Goal: Information Seeking & Learning: Learn about a topic

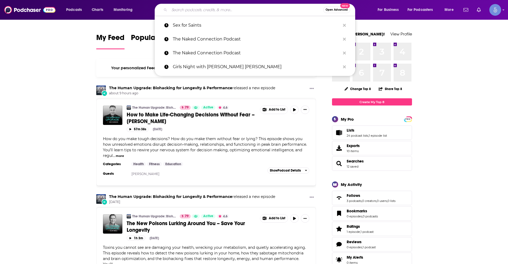
click at [256, 8] on input "Search podcasts, credits, & more..." at bounding box center [246, 10] width 154 height 9
paste input "Don't Blame Me with [PERSON_NAME] and [PERSON_NAME]"
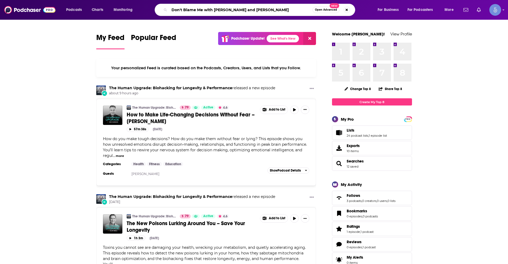
type input "Don't Blame Me with [PERSON_NAME] and [PERSON_NAME]"
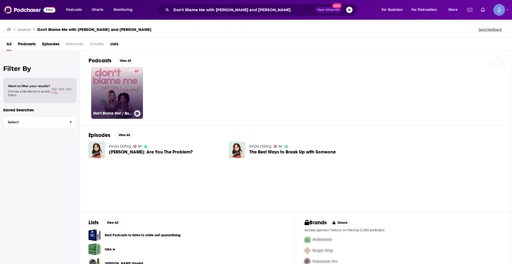
click at [127, 98] on link "67 Don't Blame Me! / But Am I Wrong?" at bounding box center [117, 93] width 52 height 52
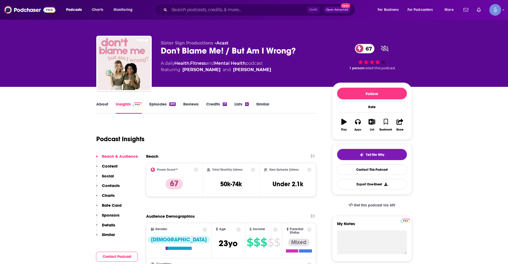
click at [98, 105] on link "About" at bounding box center [102, 108] width 12 height 12
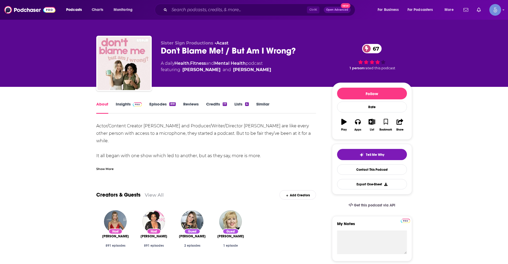
click at [109, 166] on div "Show More" at bounding box center [206, 166] width 220 height 9
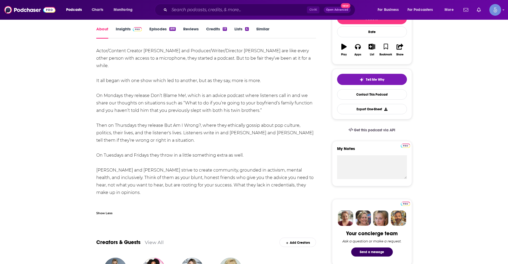
scroll to position [80, 0]
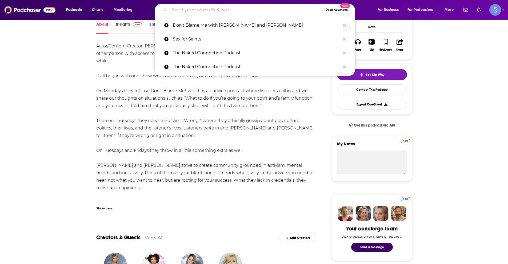
click at [275, 8] on input "Search podcasts, credits, & more..." at bounding box center [246, 10] width 154 height 9
paste input "Unhinged & Immoral with [PERSON_NAME] and Mecca"
type input "Unhinged & Immoral with [PERSON_NAME] and Mecca"
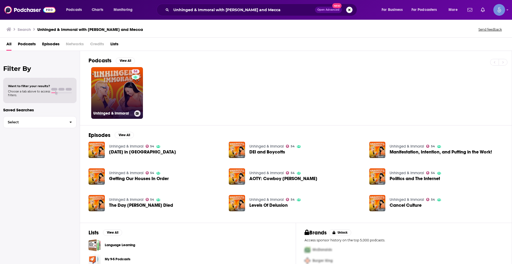
click at [98, 107] on link "54 Unhinged & Immoral" at bounding box center [117, 93] width 52 height 52
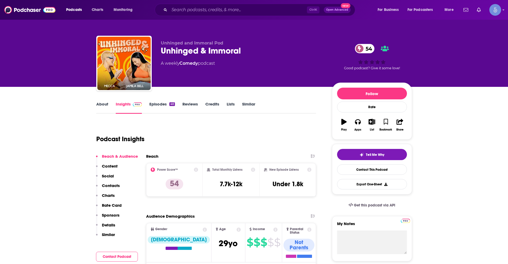
click at [102, 104] on link "About" at bounding box center [102, 108] width 12 height 12
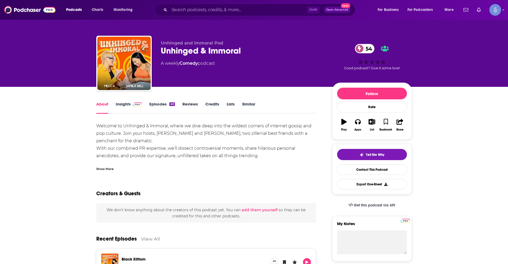
click at [105, 165] on div "Show More" at bounding box center [206, 166] width 220 height 9
